Goal: Information Seeking & Learning: Learn about a topic

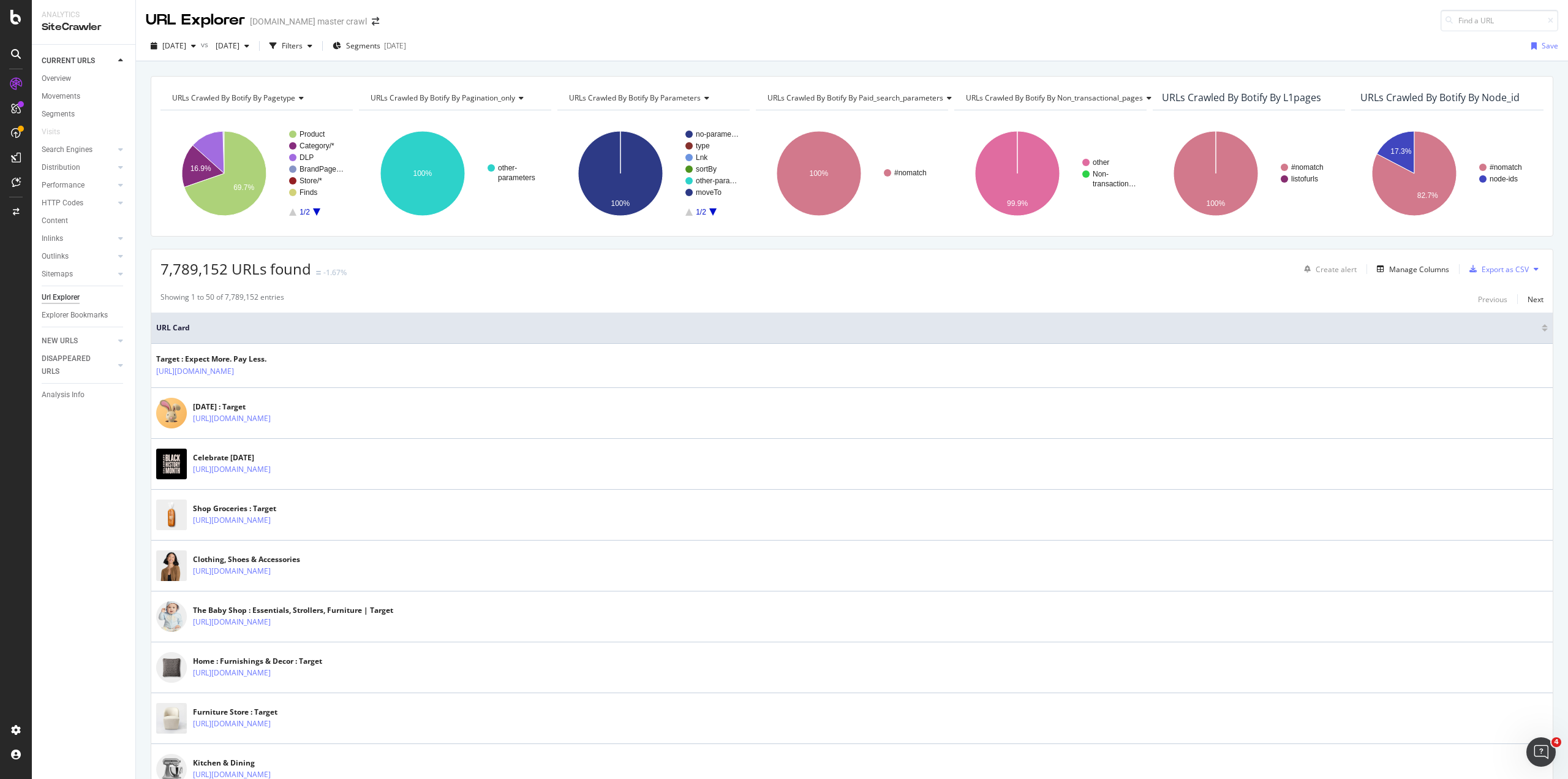
scroll to position [2, 0]
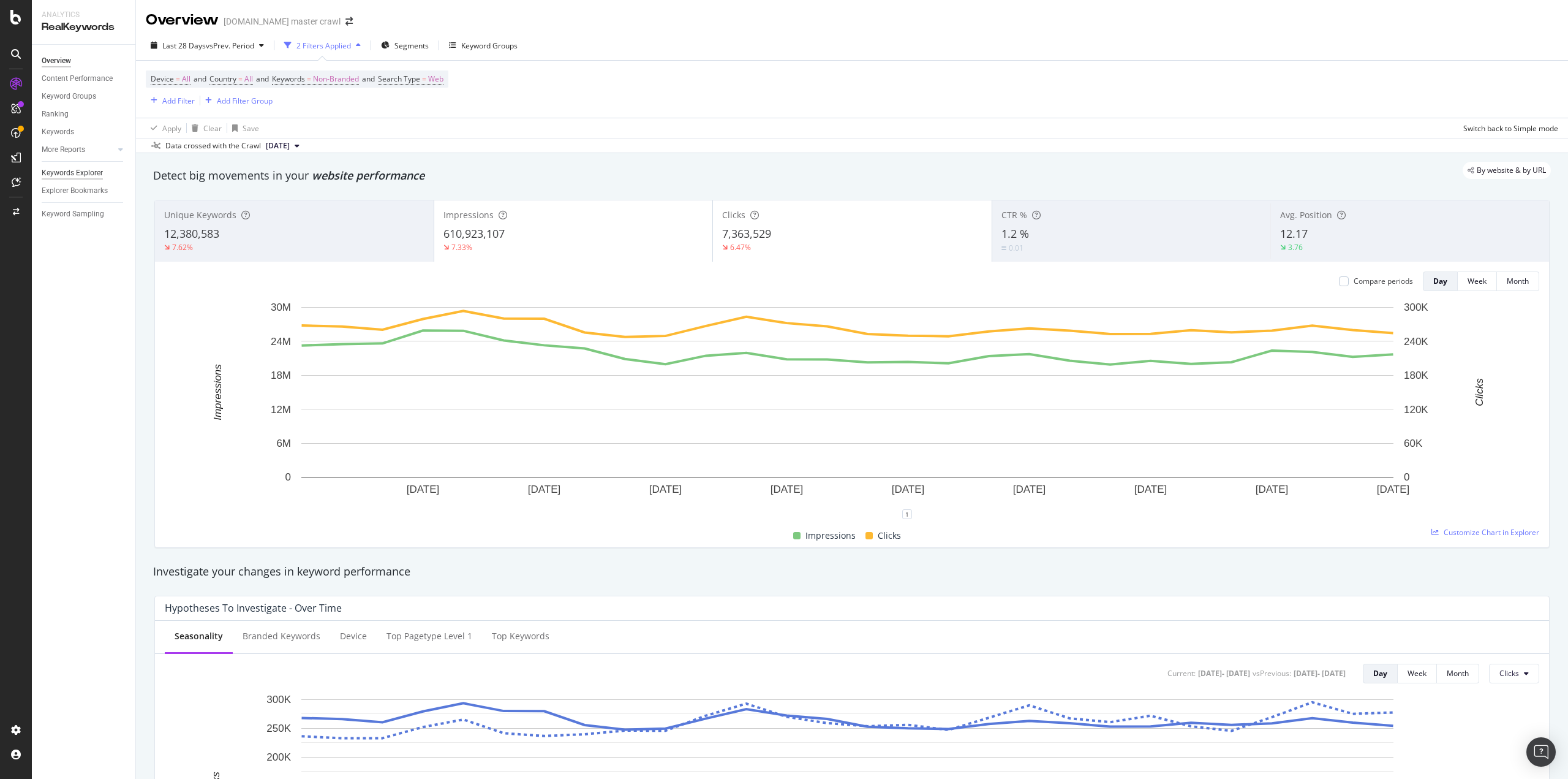
click at [75, 169] on div "Keywords Explorer" at bounding box center [72, 173] width 62 height 13
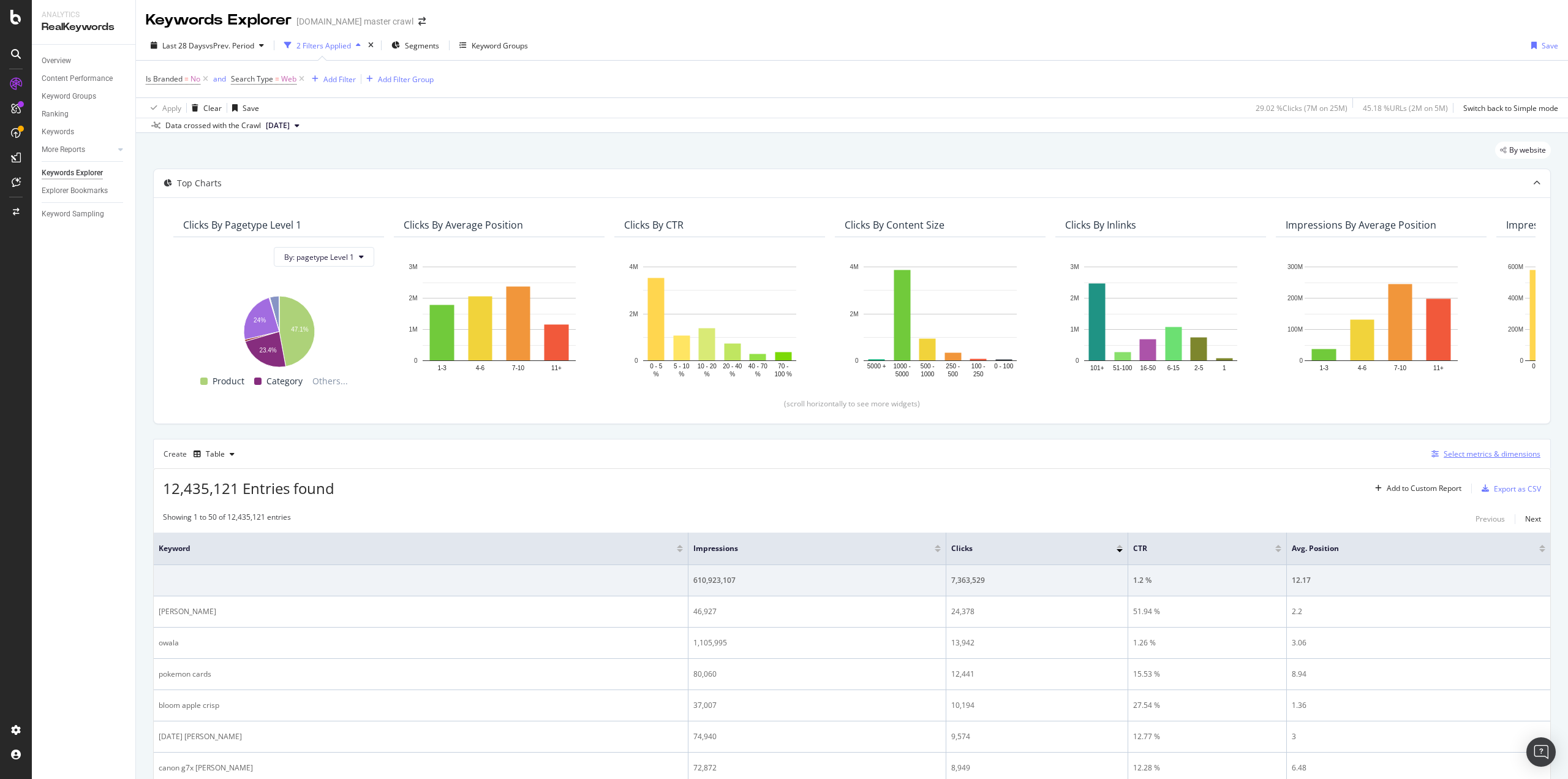
click at [1498, 459] on div "Select metrics & dimensions" at bounding box center [1483, 454] width 114 height 14
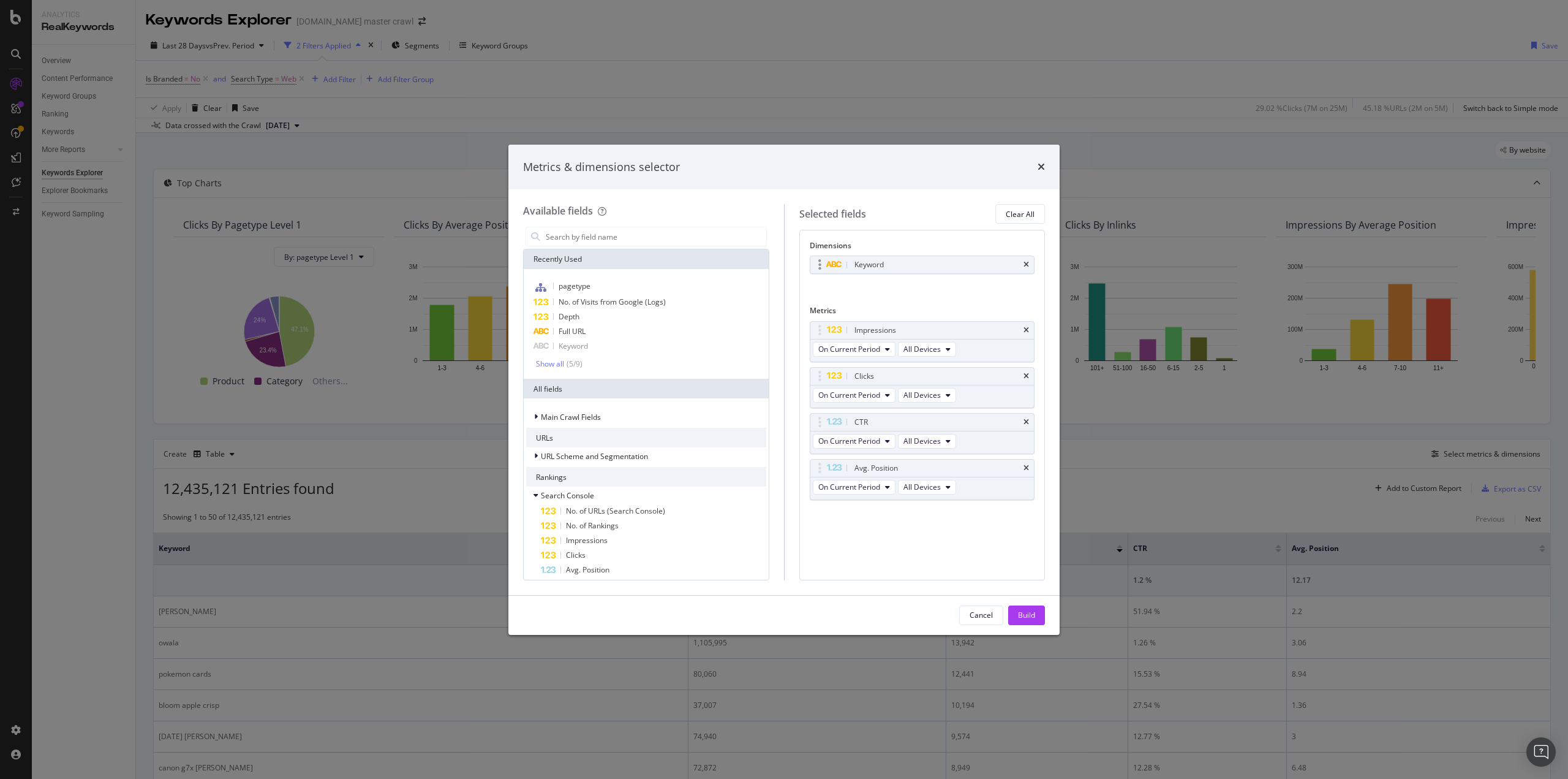
click at [1030, 264] on div "Keyword" at bounding box center [923, 265] width 224 height 17
click at [1026, 269] on div "Keyword" at bounding box center [923, 265] width 224 height 17
click at [1029, 265] on div "Keyword" at bounding box center [923, 265] width 224 height 17
click at [1027, 265] on icon "times" at bounding box center [1026, 265] width 6 height 7
click at [654, 245] on input "modal" at bounding box center [655, 236] width 221 height 18
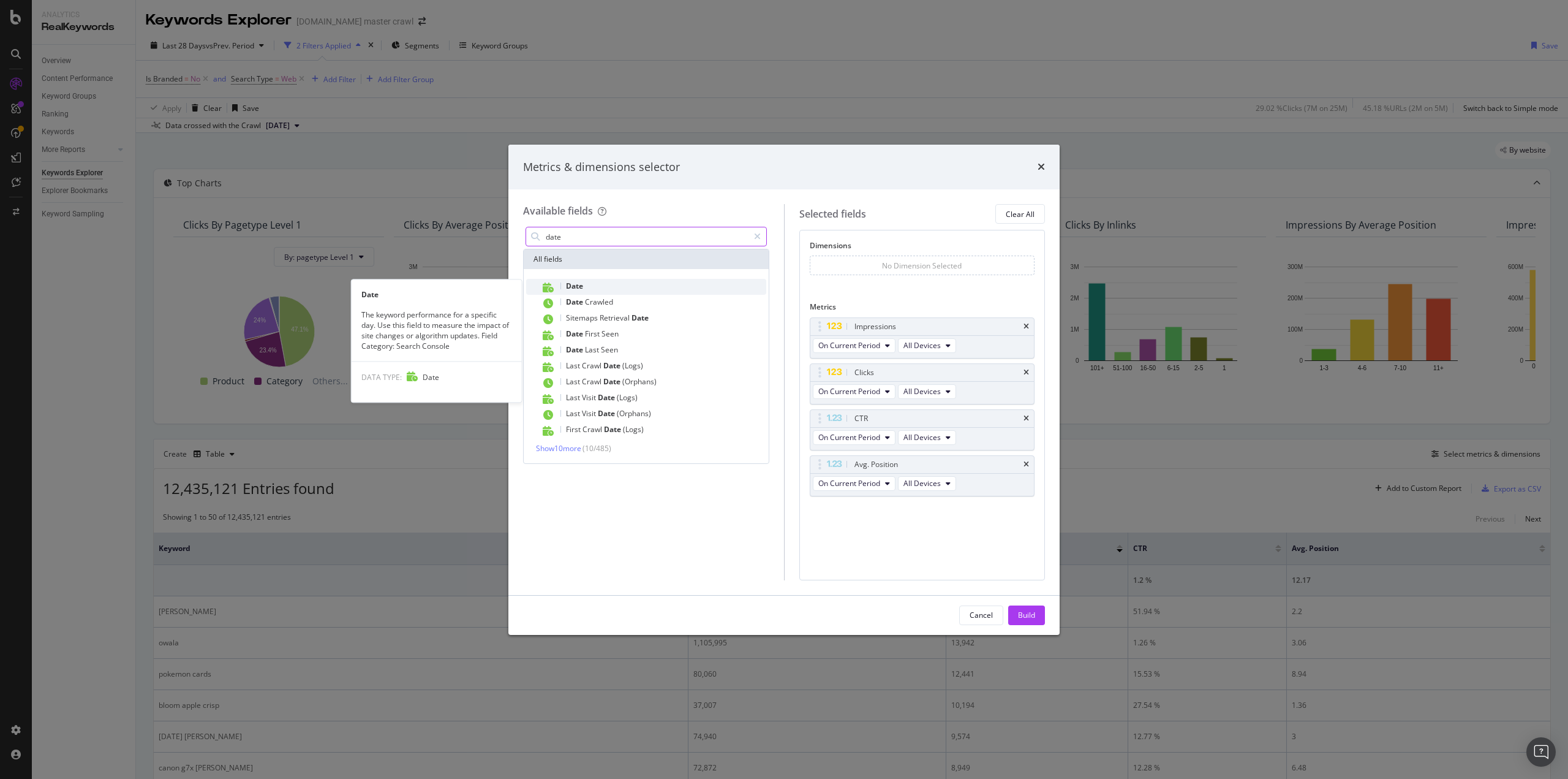
type input "date"
click at [566, 283] on span "Date" at bounding box center [575, 286] width 17 height 10
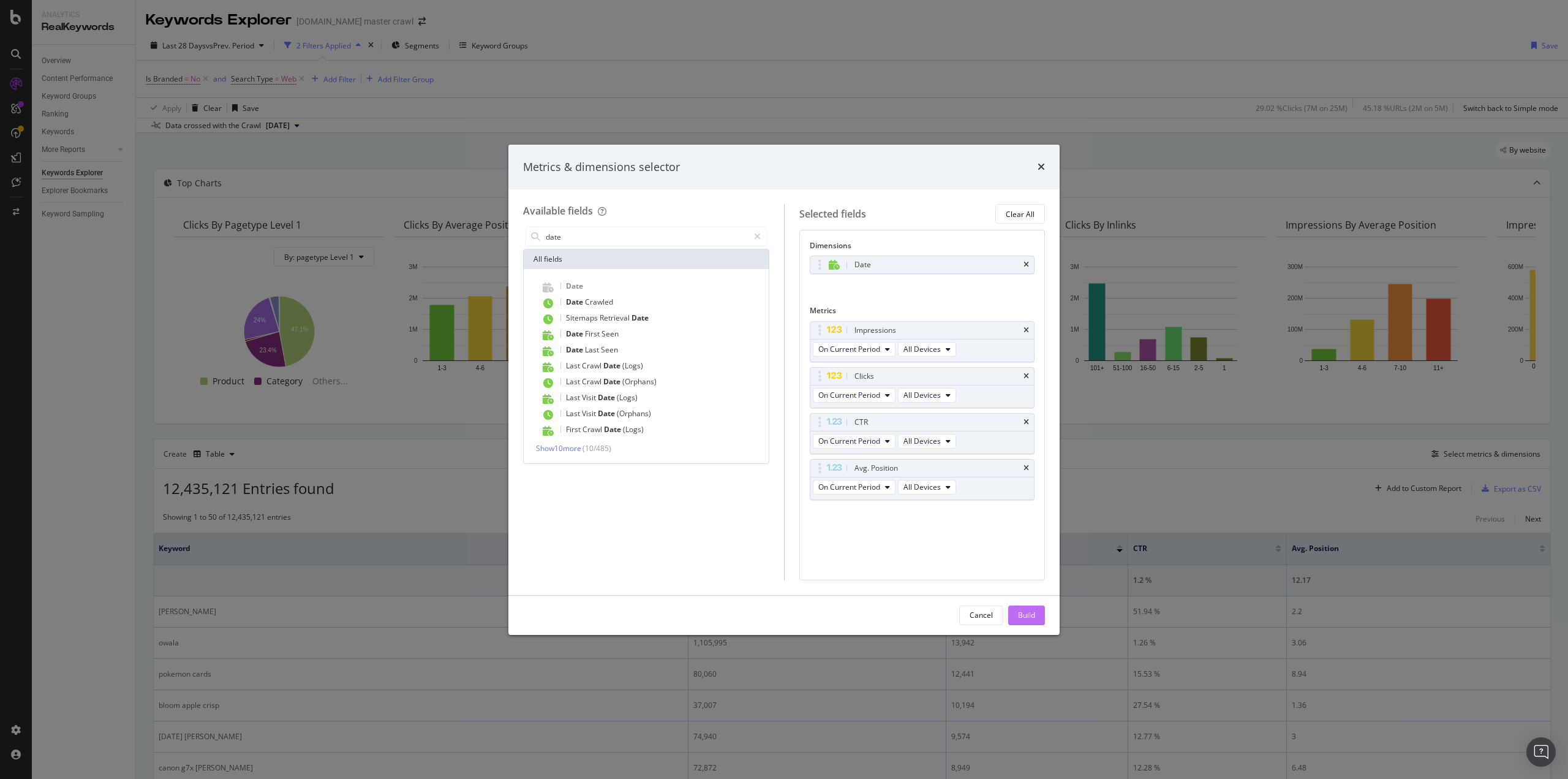
click at [1029, 616] on div "Build" at bounding box center [1027, 615] width 17 height 10
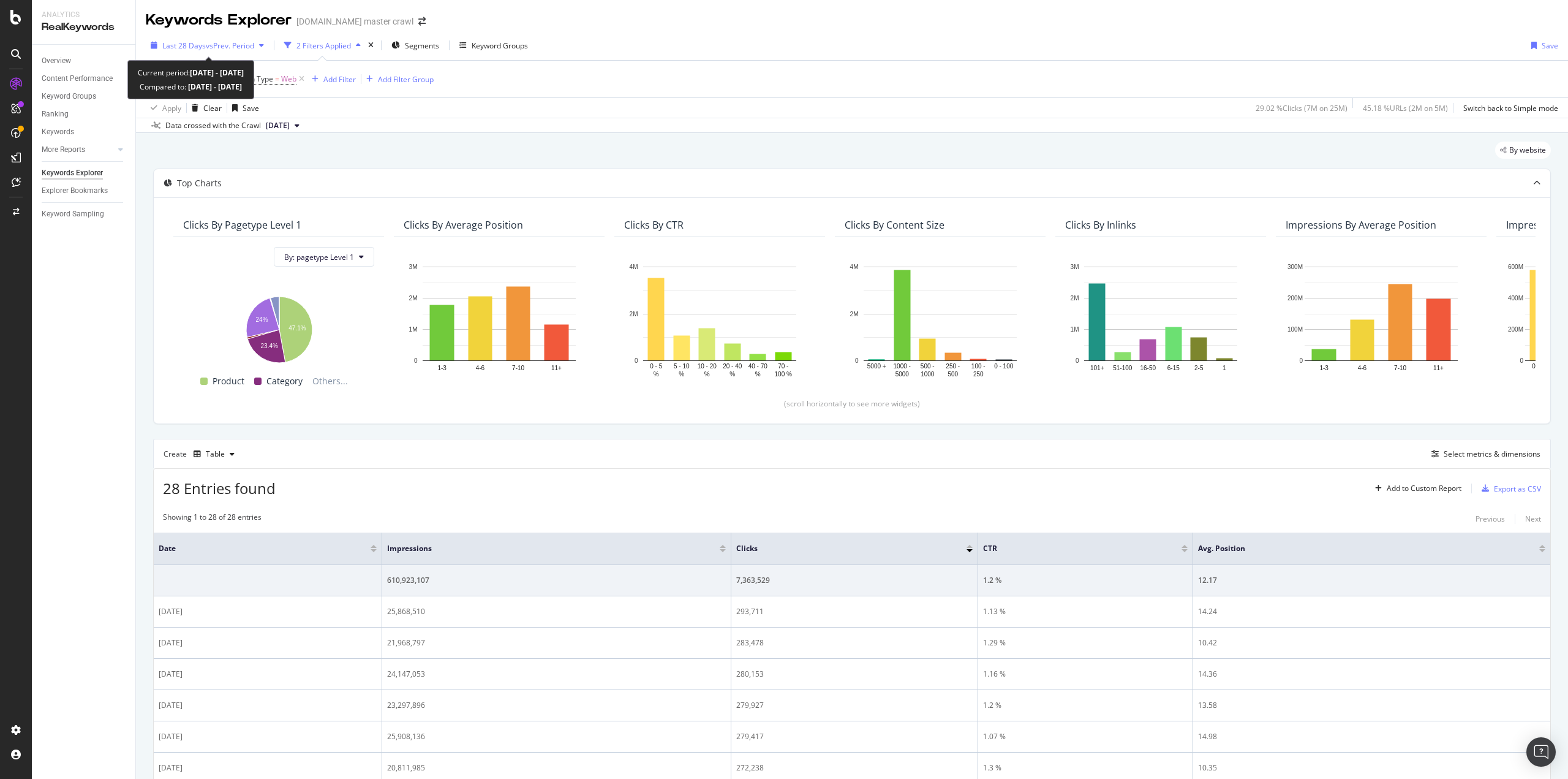
click at [190, 45] on span "Last 28 Days" at bounding box center [184, 46] width 43 height 10
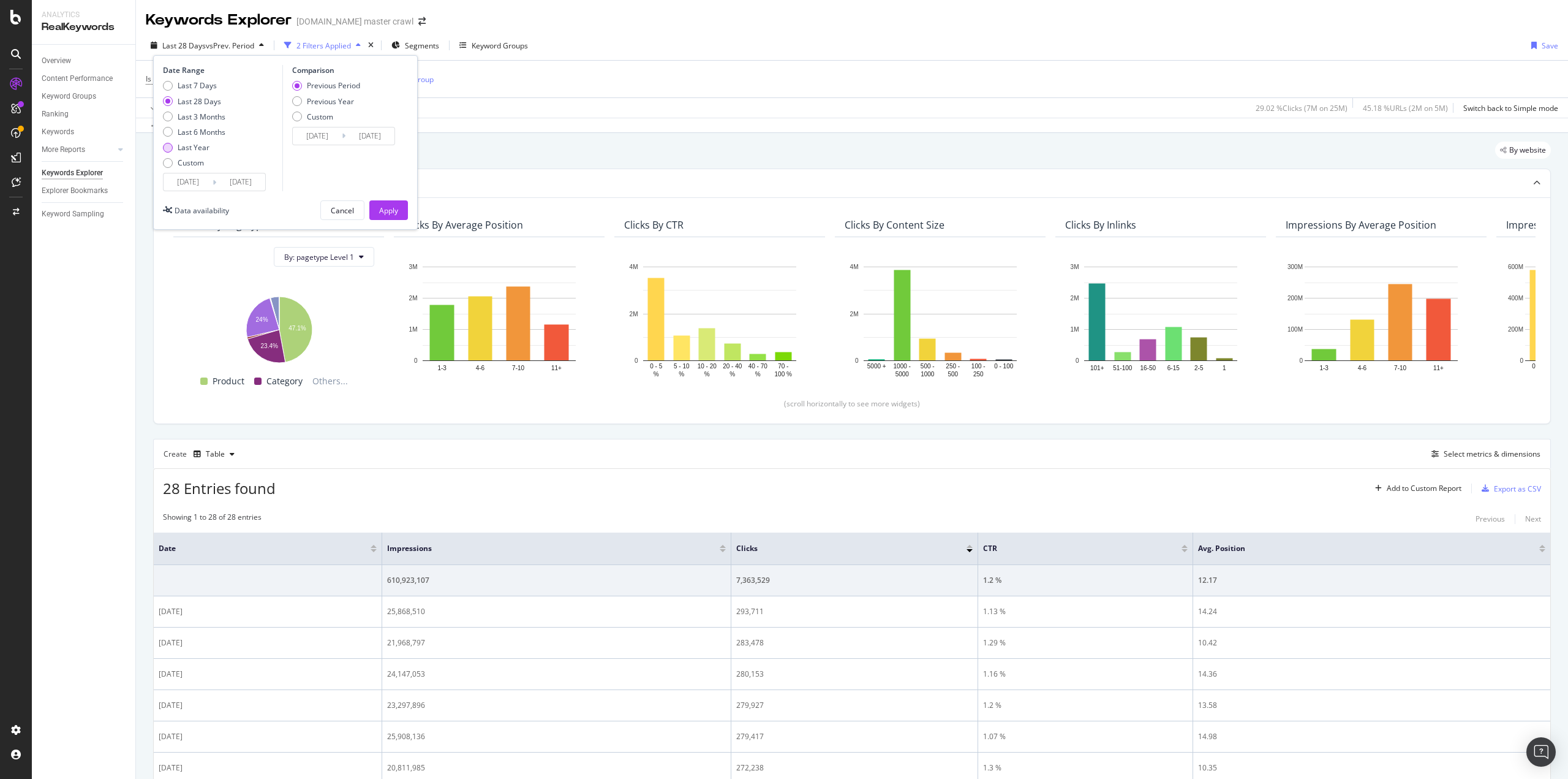
click at [188, 148] on div "Last Year" at bounding box center [193, 147] width 32 height 10
type input "2024/10/01"
type input "2023/10/02"
type input "2024/09/30"
click at [171, 163] on div "Custom" at bounding box center [168, 163] width 10 height 10
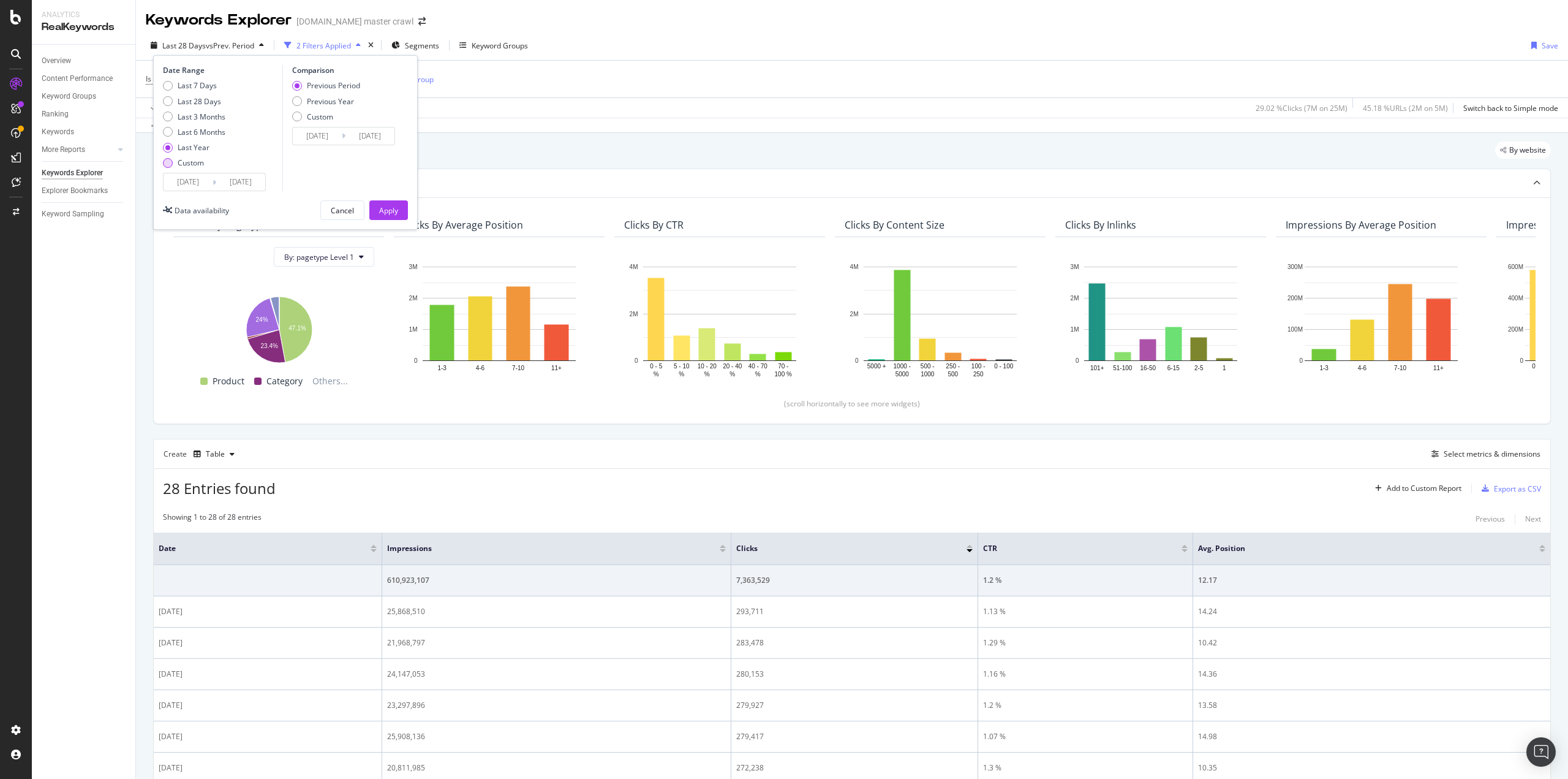
type input "2025/09/03"
type input "2025/08/06"
type input "2025/09/02"
click at [192, 183] on input "2025/09/03" at bounding box center [188, 182] width 49 height 17
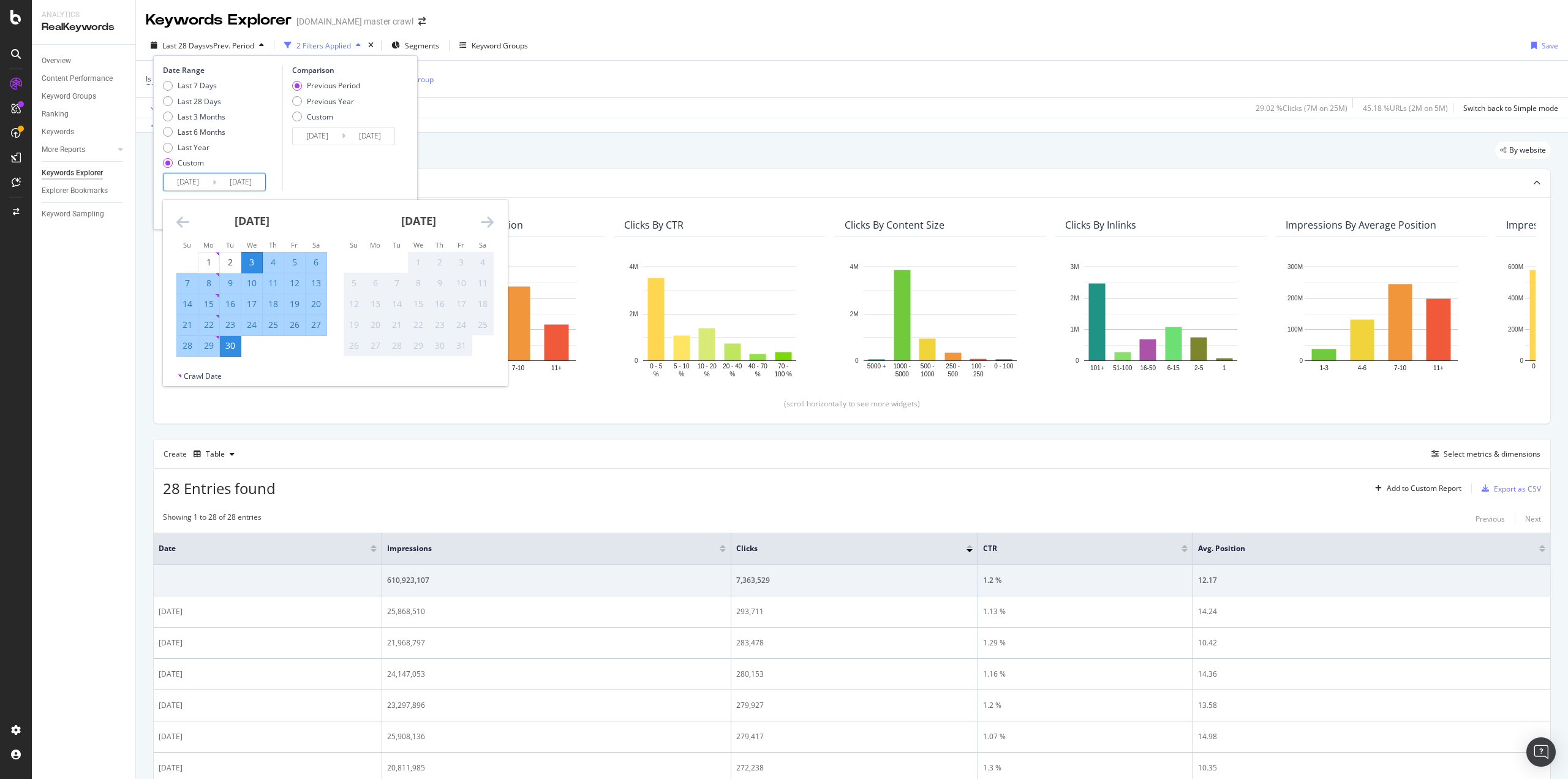
click at [179, 221] on icon "Move backward to switch to the previous month." at bounding box center [183, 222] width 13 height 14
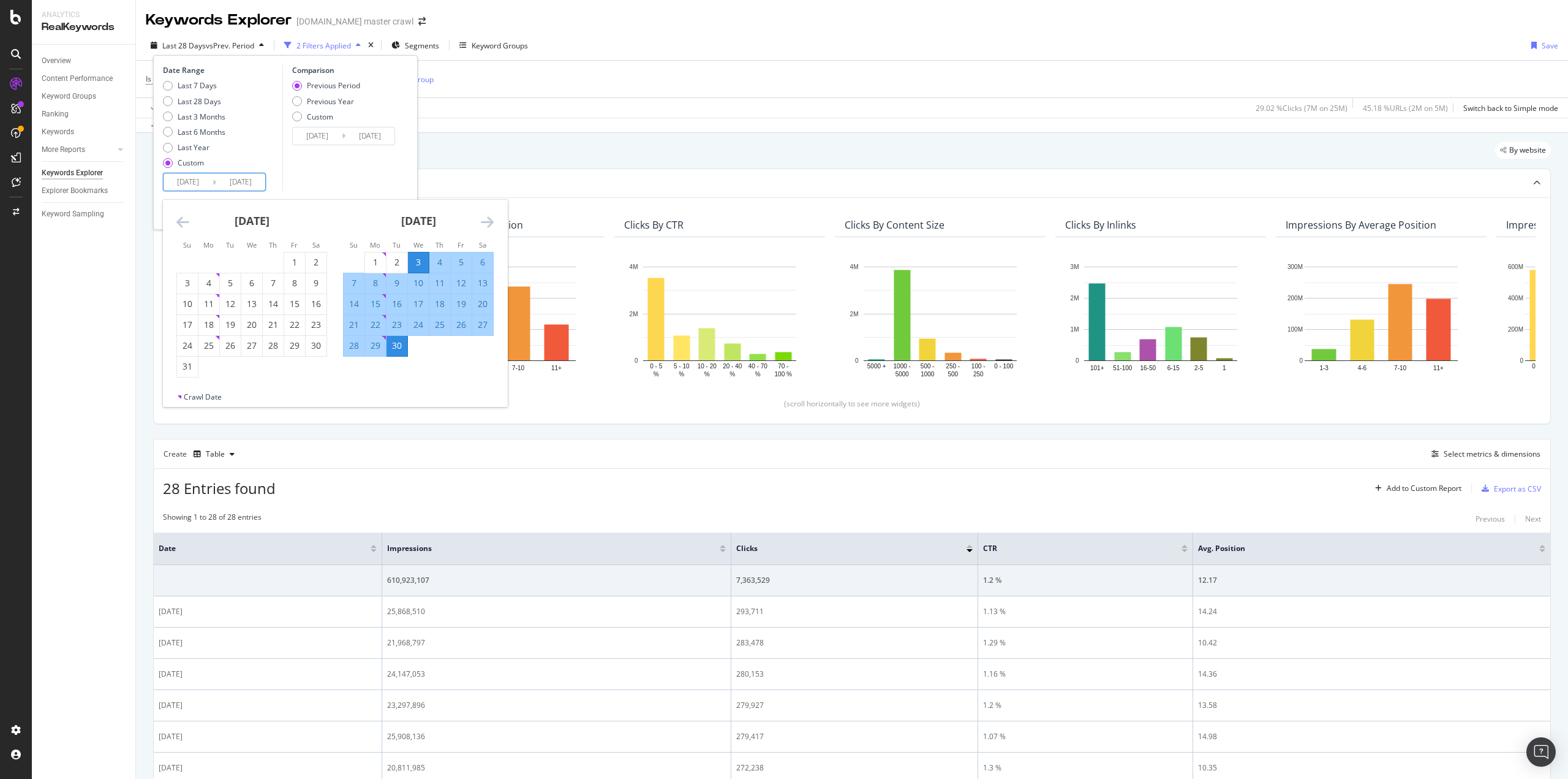
click at [179, 221] on icon "Move backward to switch to the previous month." at bounding box center [183, 222] width 13 height 14
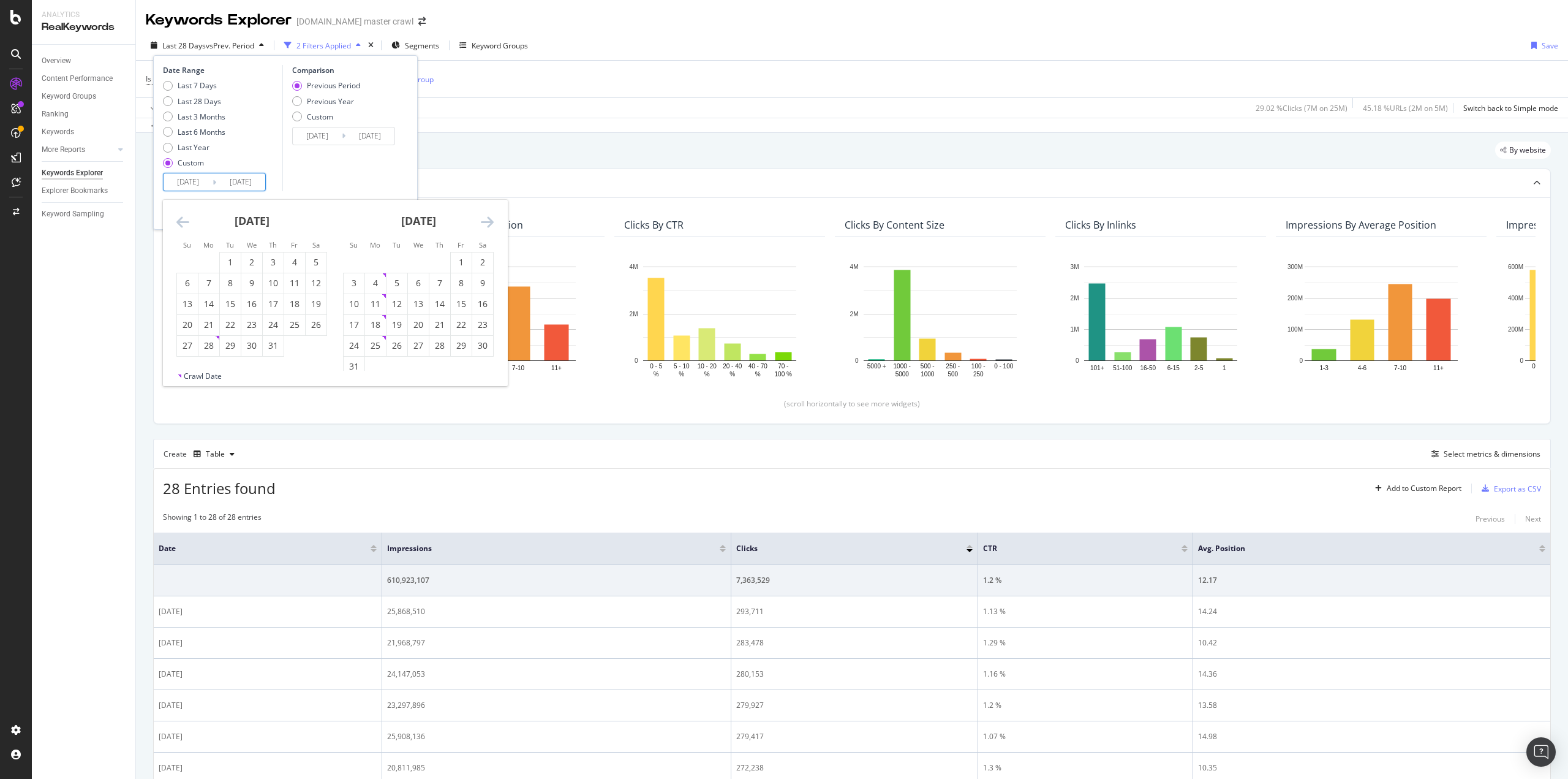
click at [179, 221] on icon "Move backward to switch to the previous month." at bounding box center [183, 222] width 13 height 14
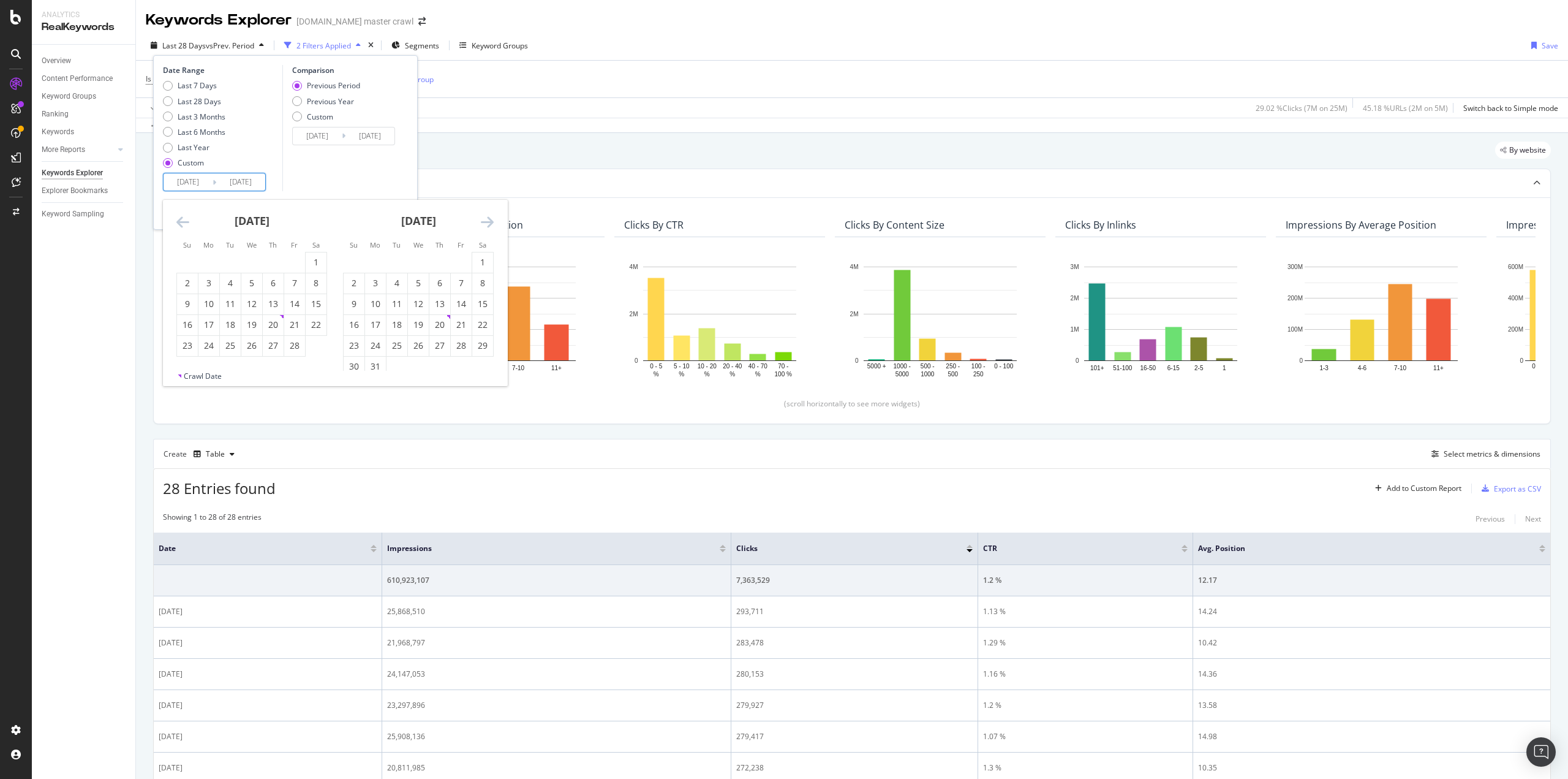
click at [179, 221] on icon "Move backward to switch to the previous month." at bounding box center [183, 222] width 13 height 14
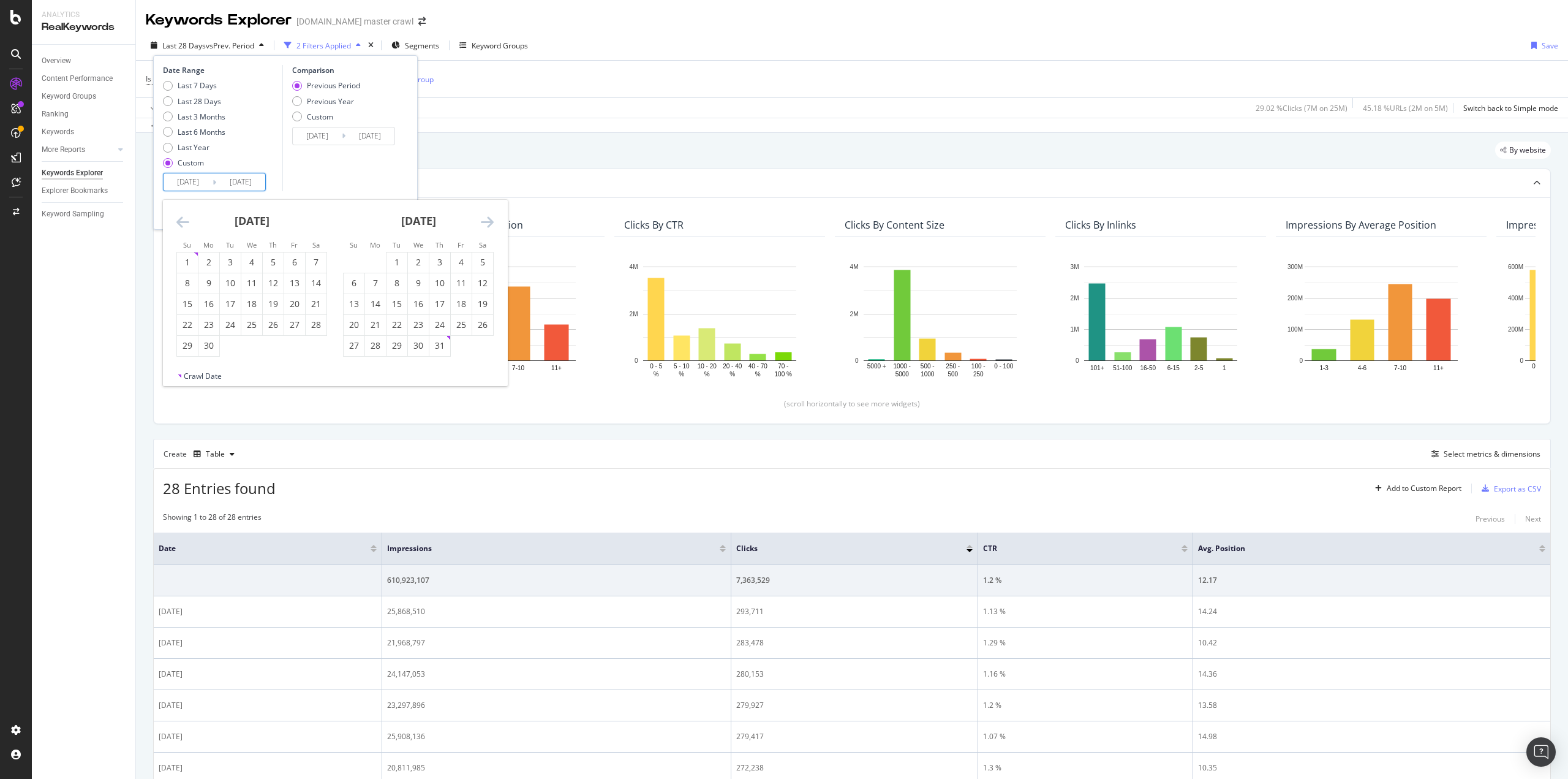
click at [179, 221] on icon "Move backward to switch to the previous month." at bounding box center [183, 222] width 13 height 14
click at [179, 218] on icon "Move backward to switch to the previous month." at bounding box center [183, 222] width 13 height 14
click at [190, 285] on div "2" at bounding box center [187, 283] width 21 height 12
type input "2024/06/02"
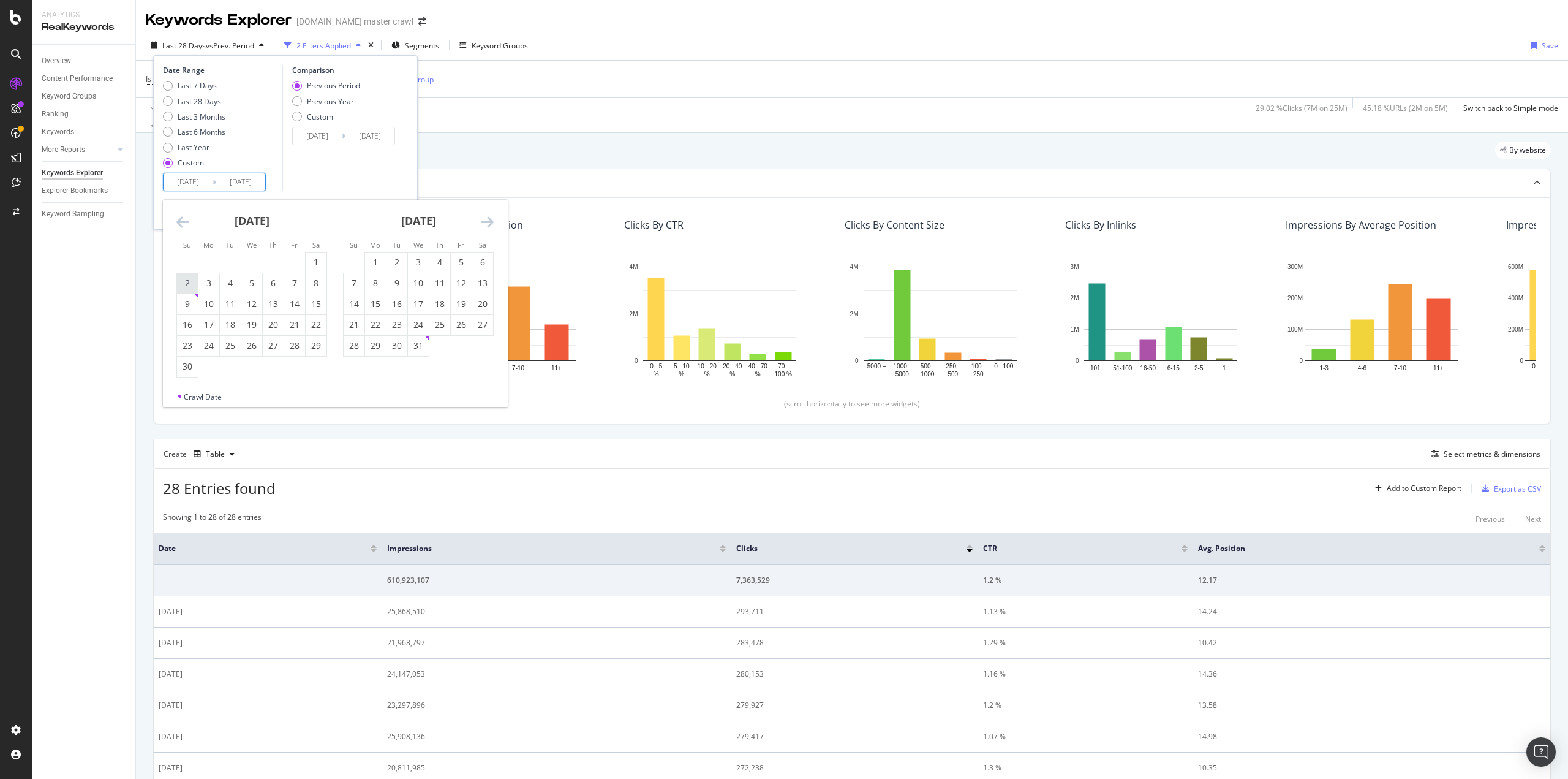
type input "2023/02/02"
type input "2024/06/01"
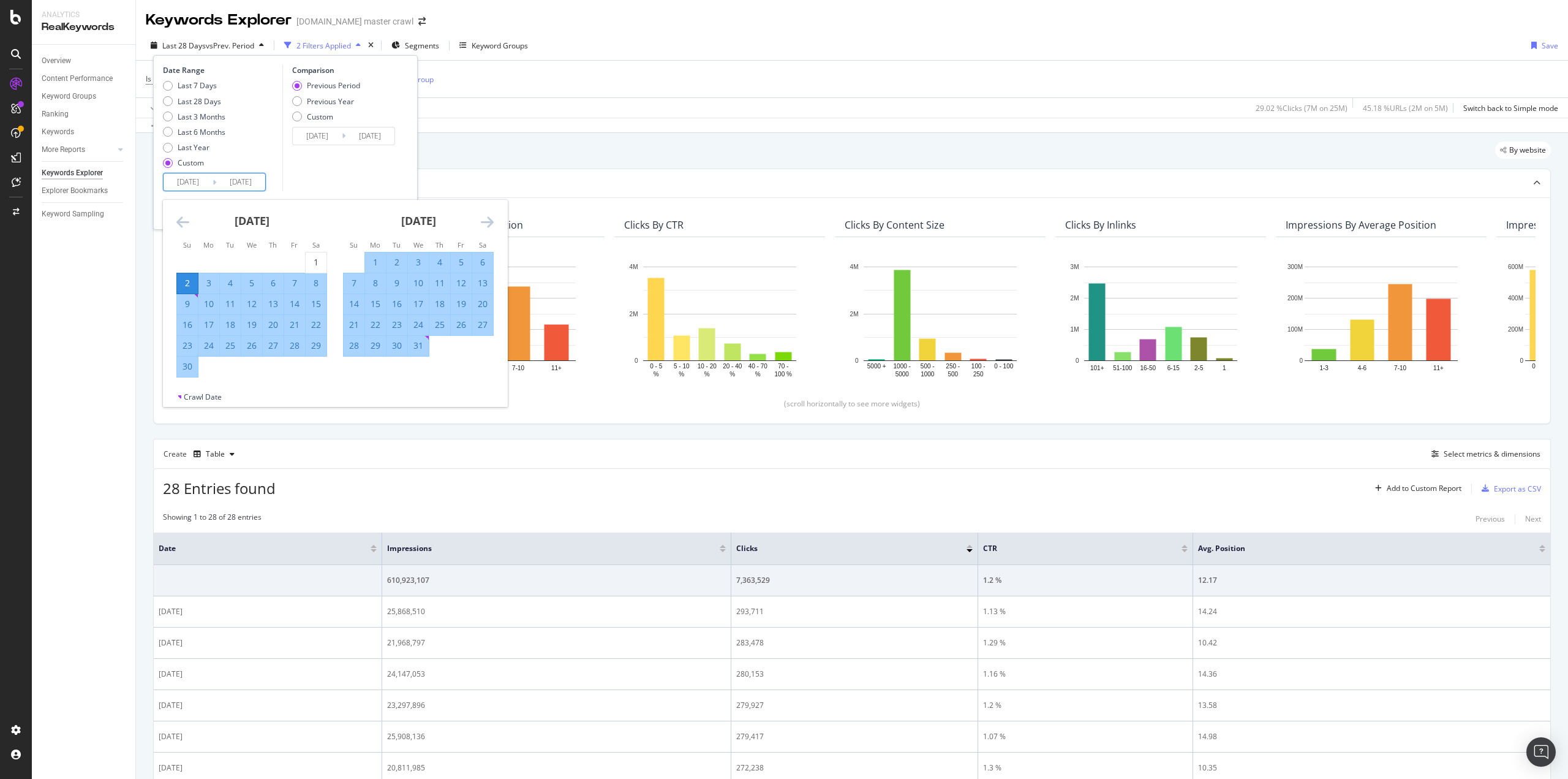
click at [308, 174] on div "Comparison Previous Period Previous Year Custom 2023/02/02 Navigate forward to …" at bounding box center [340, 128] width 116 height 126
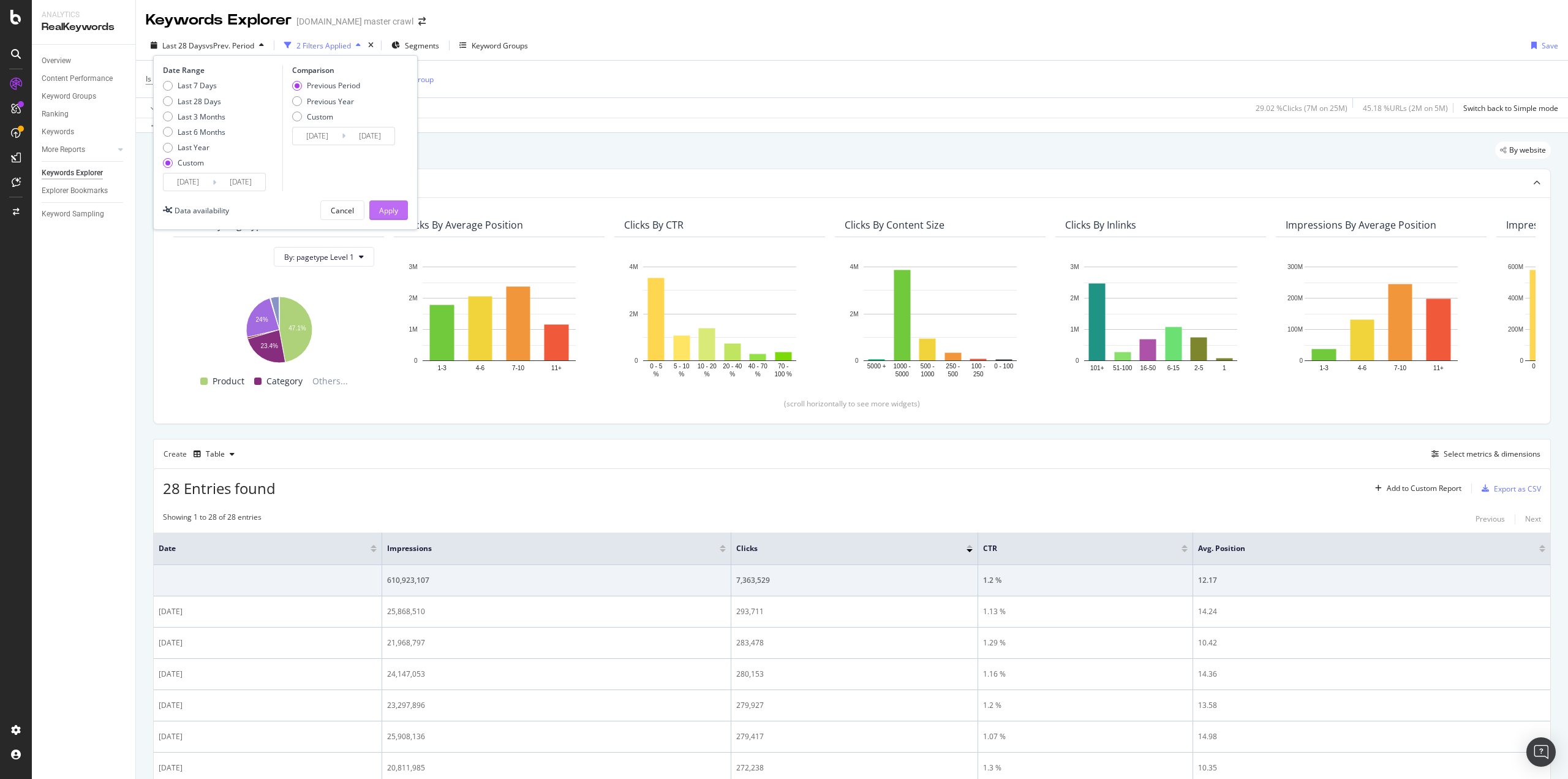
click at [385, 206] on div "Apply" at bounding box center [389, 211] width 19 height 10
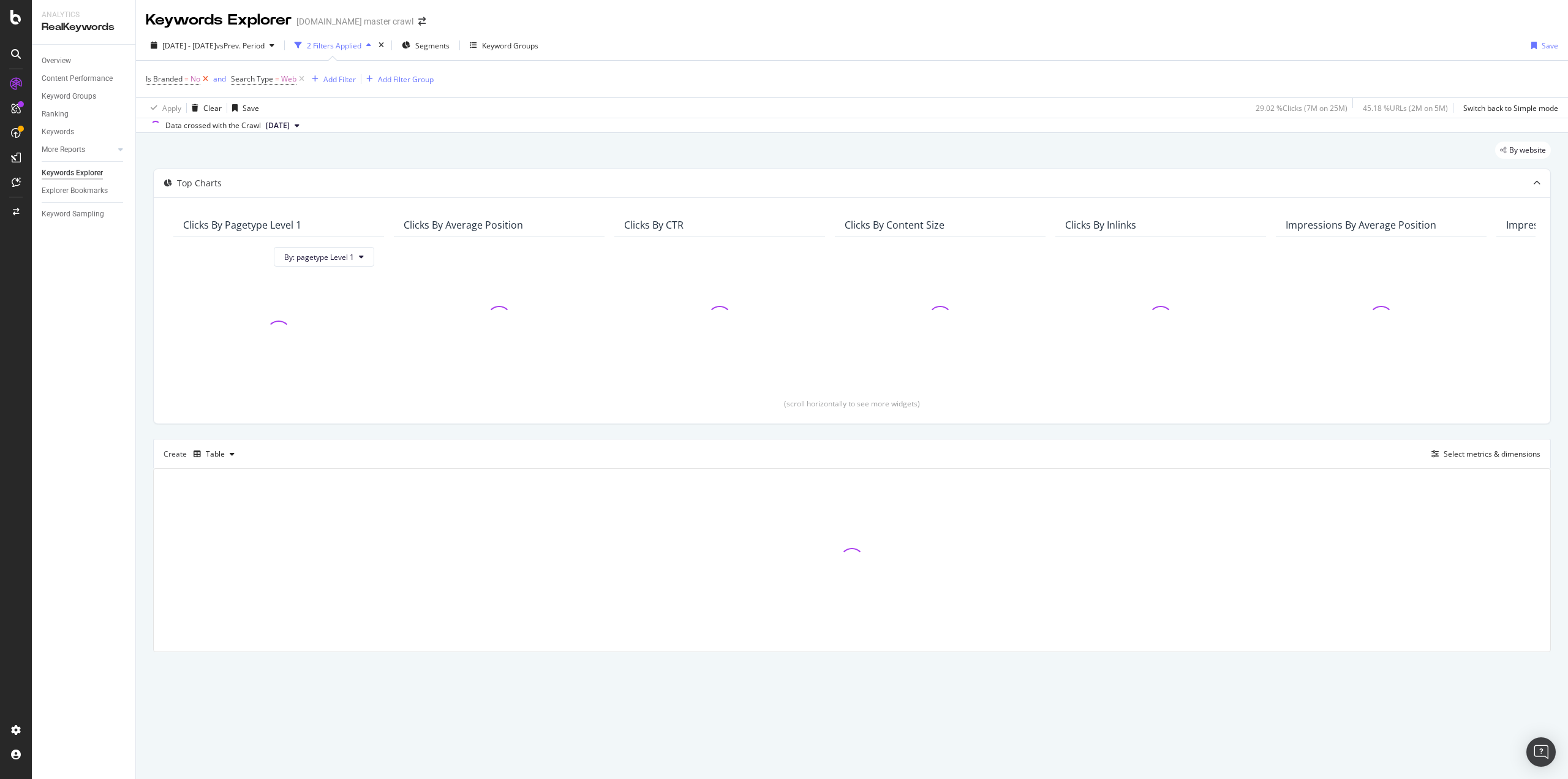
click at [205, 81] on icon at bounding box center [205, 79] width 10 height 12
click at [260, 74] on div "Add Filter" at bounding box center [254, 79] width 33 height 10
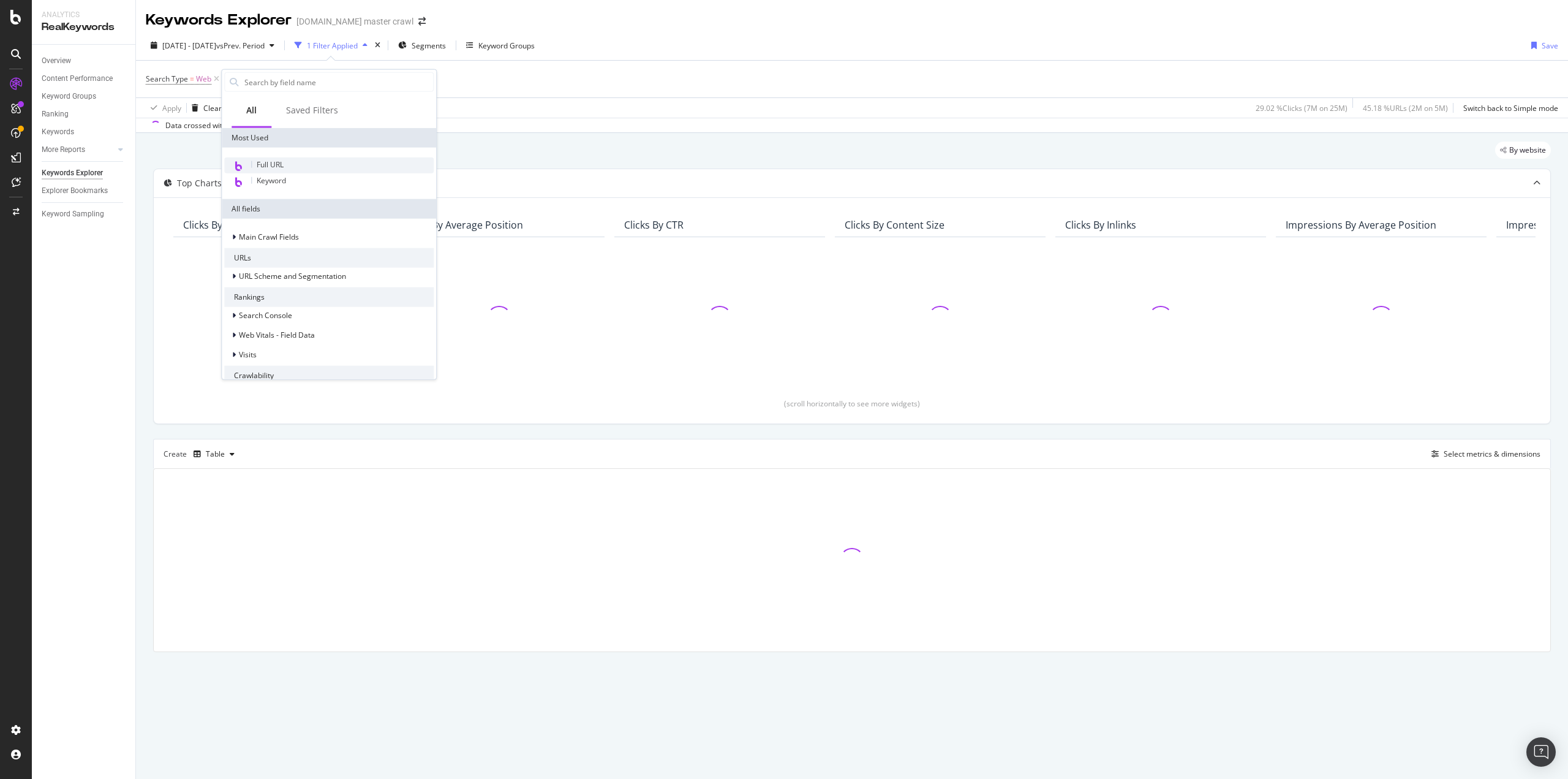
click at [264, 162] on span "Full URL" at bounding box center [270, 164] width 27 height 10
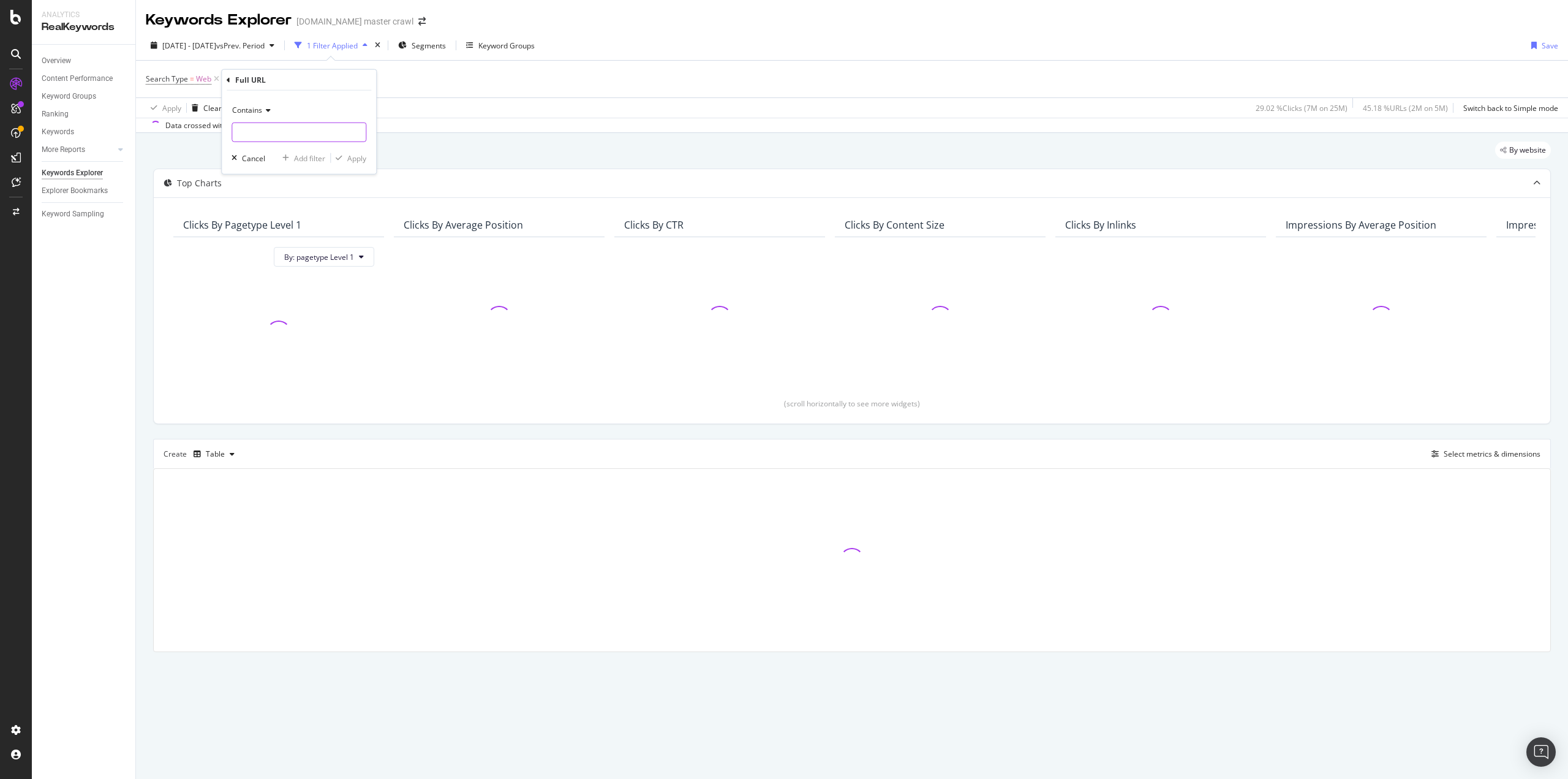
click at [261, 134] on input "text" at bounding box center [299, 132] width 134 height 20
type input "/s/"
click at [354, 161] on div "Apply" at bounding box center [357, 158] width 19 height 10
